Goal: Task Accomplishment & Management: Manage account settings

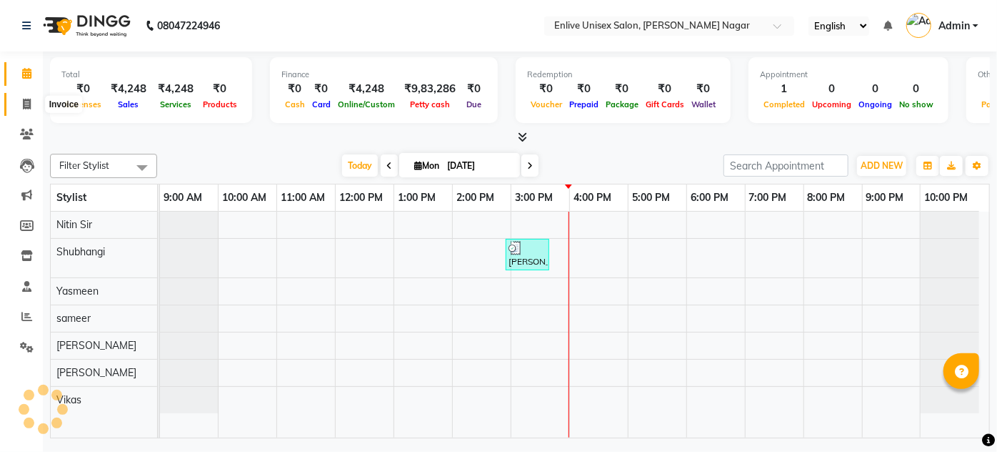
click at [26, 102] on icon at bounding box center [27, 104] width 8 height 11
select select "145"
select select "service"
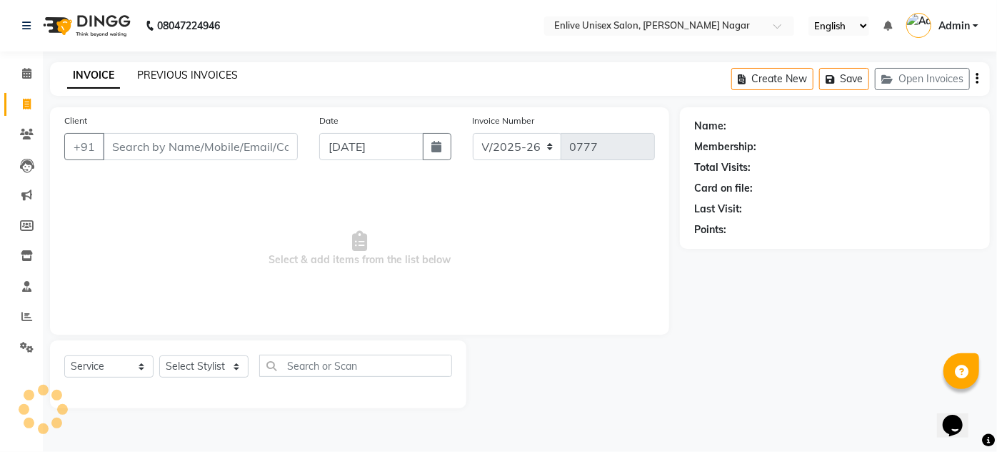
click at [220, 76] on link "PREVIOUS INVOICES" at bounding box center [187, 75] width 101 height 13
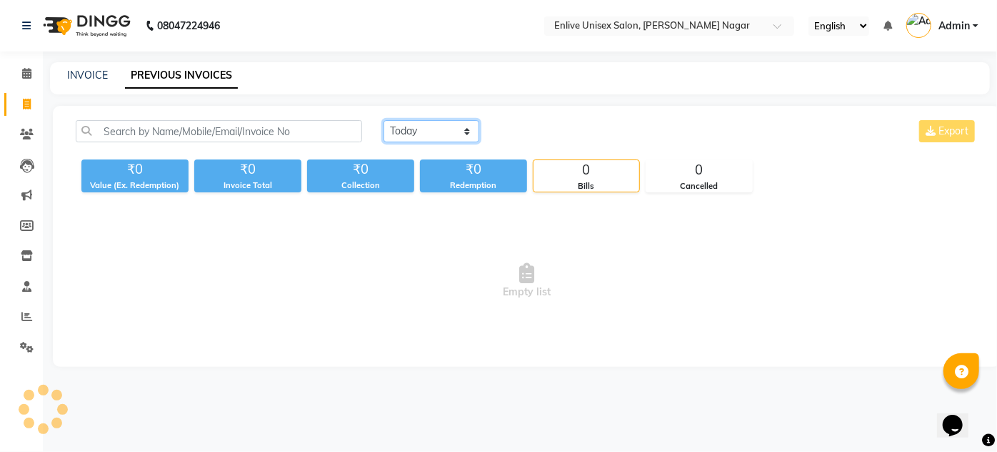
click at [433, 138] on select "[DATE] [DATE] Custom Range" at bounding box center [432, 131] width 96 height 22
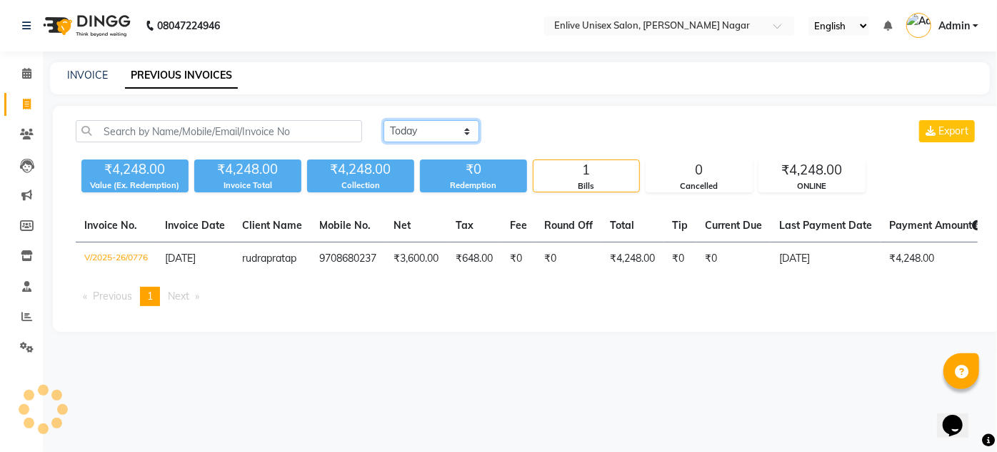
select select "range"
click at [384, 120] on select "[DATE] [DATE] Custom Range" at bounding box center [432, 131] width 96 height 22
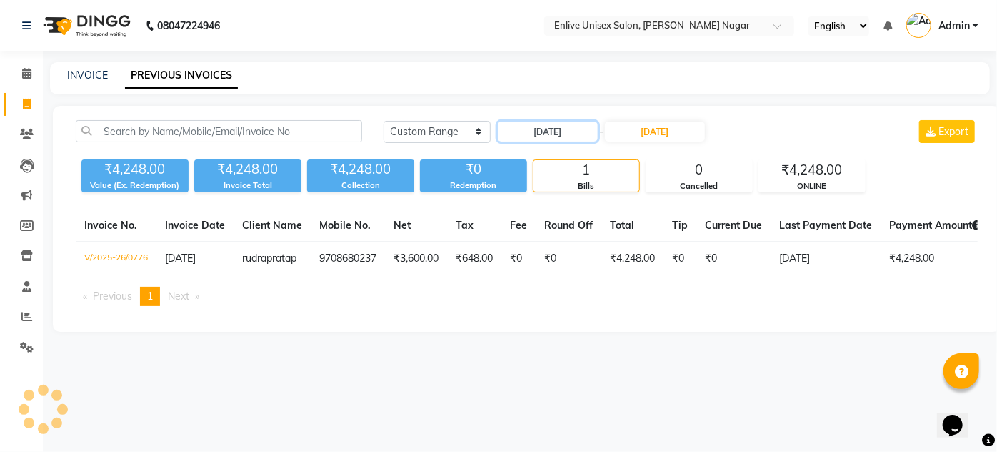
click at [545, 125] on input "[DATE]" at bounding box center [548, 131] width 100 height 20
select select "9"
select select "2025"
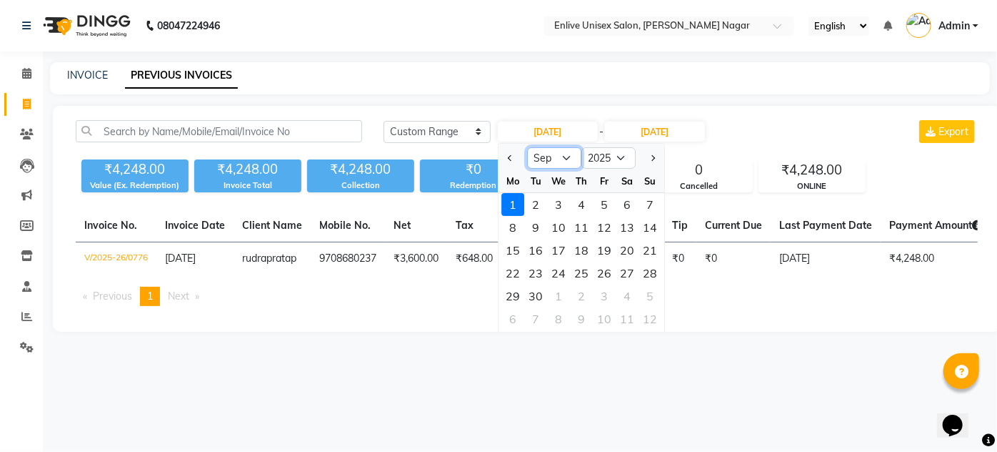
drag, startPoint x: 564, startPoint y: 151, endPoint x: 564, endPoint y: 166, distance: 15.0
click at [564, 152] on select "Jan Feb Mar Apr May Jun [DATE] Aug Sep Oct Nov Dec" at bounding box center [554, 157] width 54 height 21
select select "8"
click at [527, 147] on select "Jan Feb Mar Apr May Jun [DATE] Aug Sep Oct Nov Dec" at bounding box center [554, 157] width 54 height 21
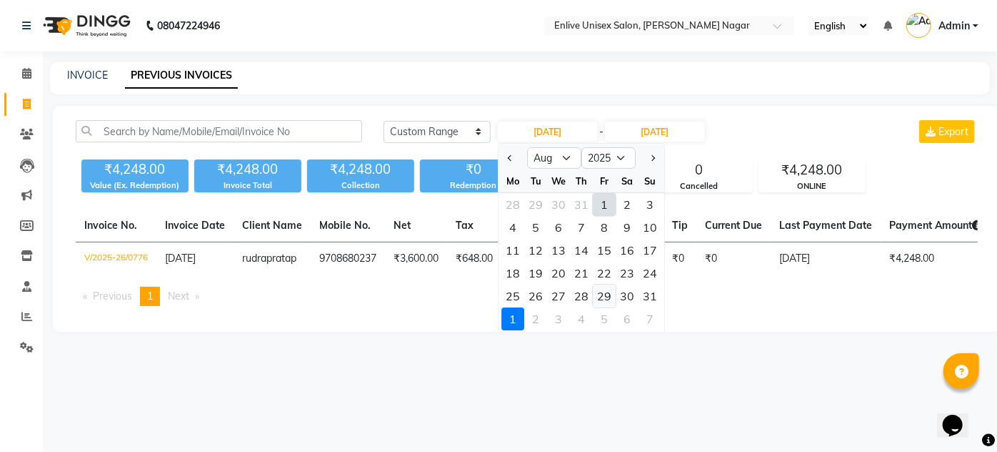
click at [599, 293] on div "29" at bounding box center [604, 295] width 23 height 23
type input "[DATE]"
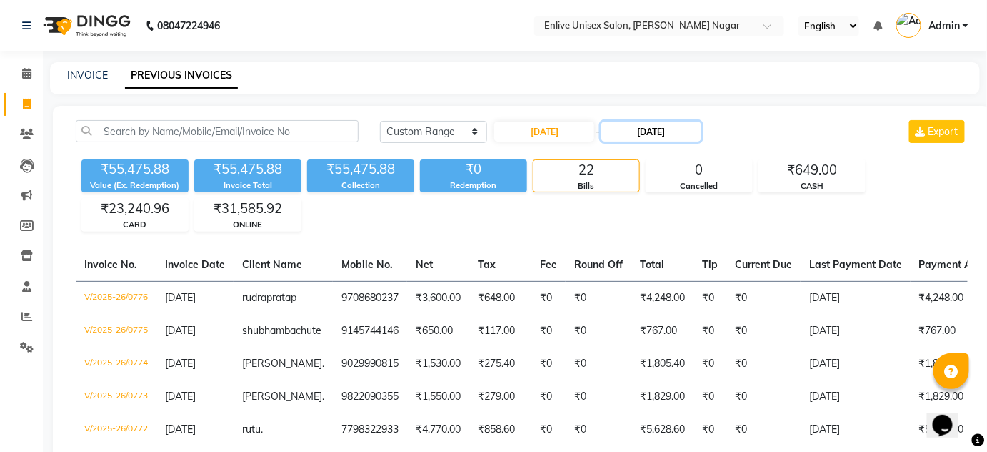
click at [635, 134] on input "[DATE]" at bounding box center [652, 131] width 100 height 20
select select "9"
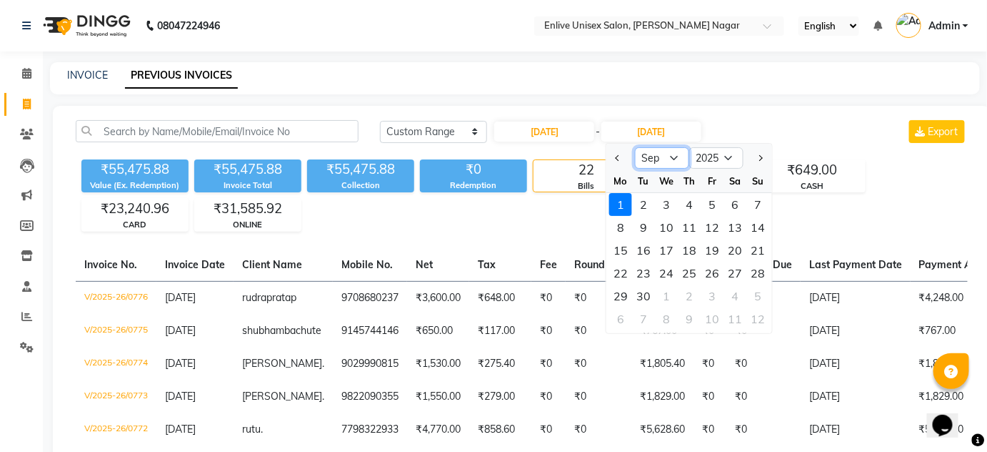
drag, startPoint x: 667, startPoint y: 158, endPoint x: 668, endPoint y: 166, distance: 7.9
click at [668, 157] on select "Aug Sep Oct Nov Dec" at bounding box center [662, 157] width 54 height 21
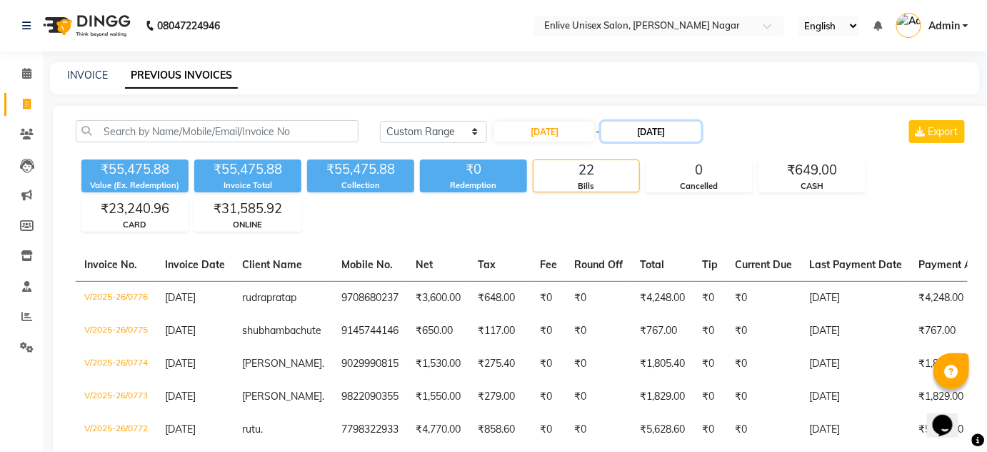
click at [674, 126] on input "[DATE]" at bounding box center [652, 131] width 100 height 20
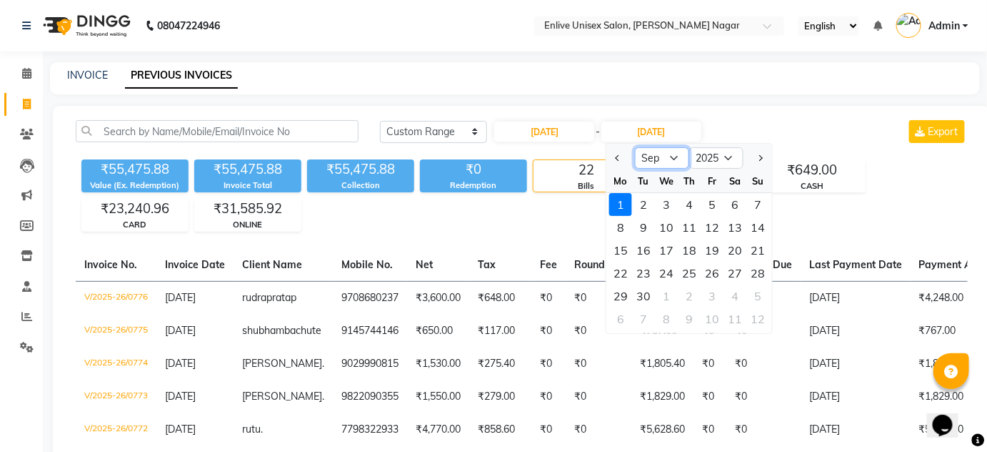
drag, startPoint x: 676, startPoint y: 156, endPoint x: 673, endPoint y: 167, distance: 11.1
click at [676, 156] on select "Aug Sep Oct Nov Dec" at bounding box center [662, 157] width 54 height 21
select select "8"
click at [635, 147] on select "Aug Sep Oct Nov Dec" at bounding box center [662, 157] width 54 height 21
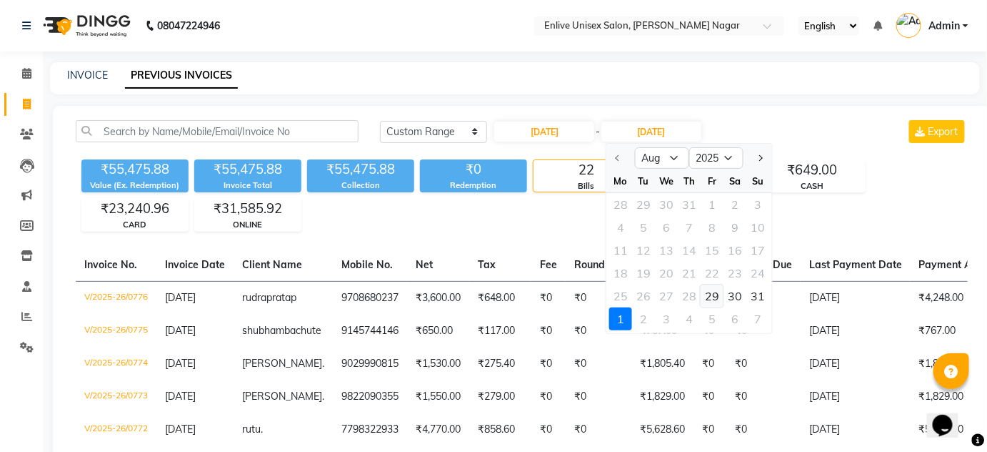
click at [712, 295] on div "29" at bounding box center [712, 295] width 23 height 23
type input "[DATE]"
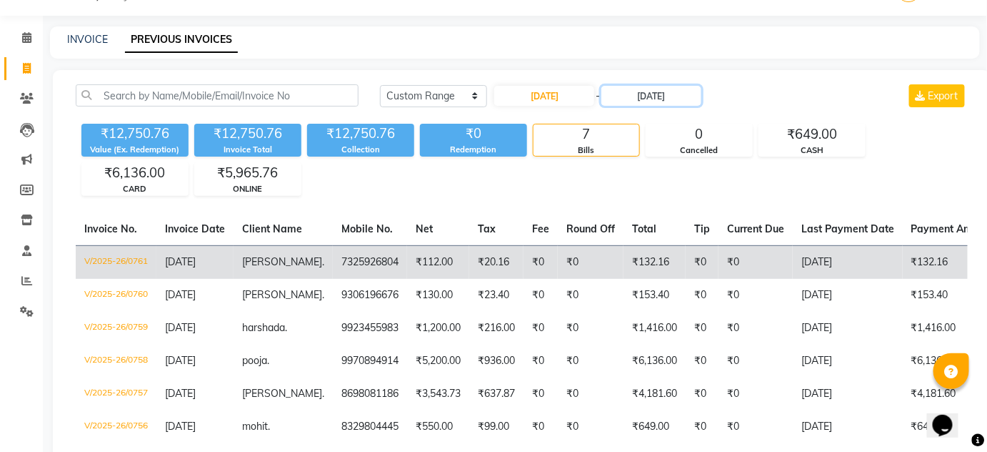
scroll to position [64, 0]
